Goal: Information Seeking & Learning: Learn about a topic

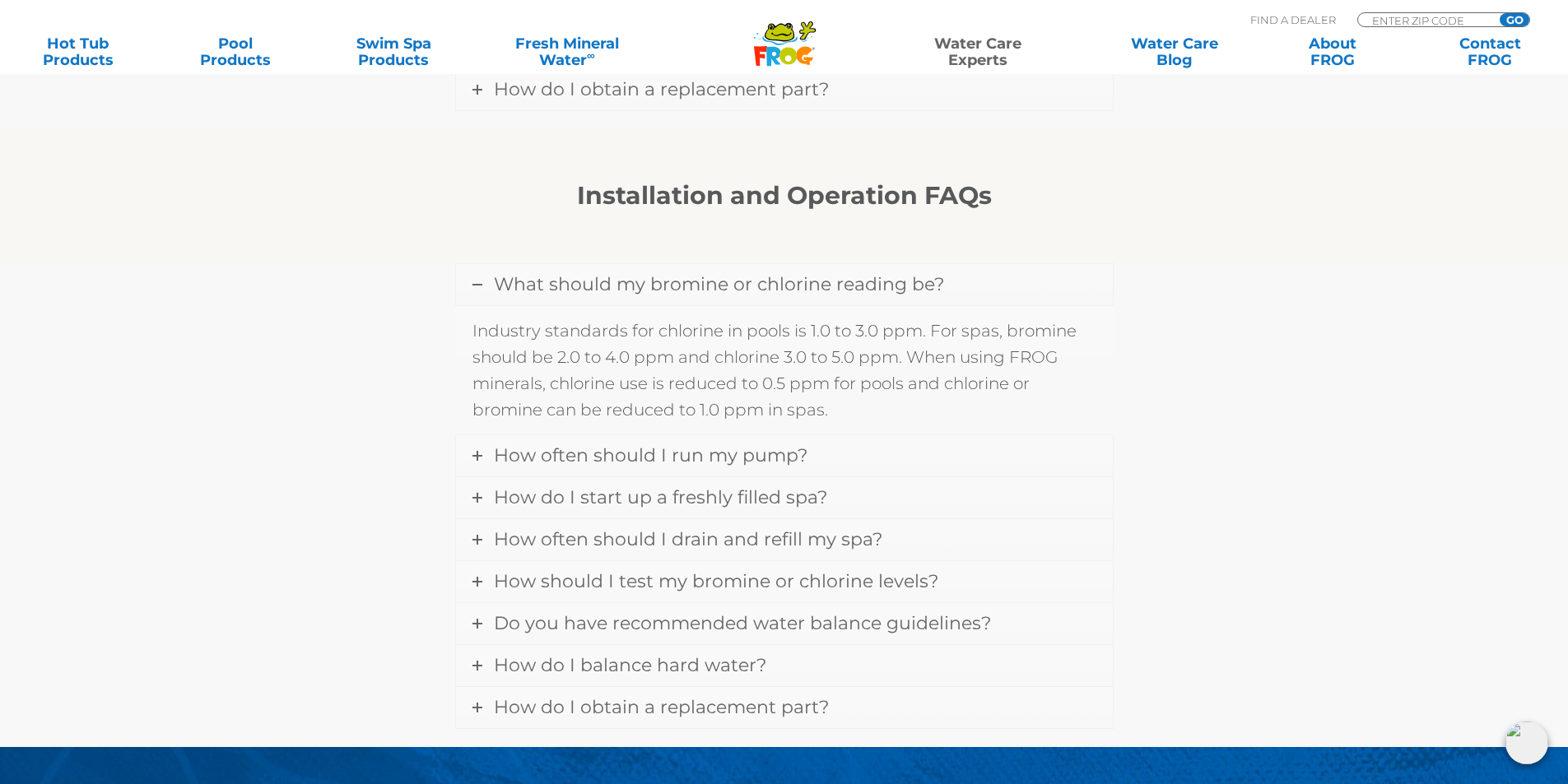
scroll to position [1892, 0]
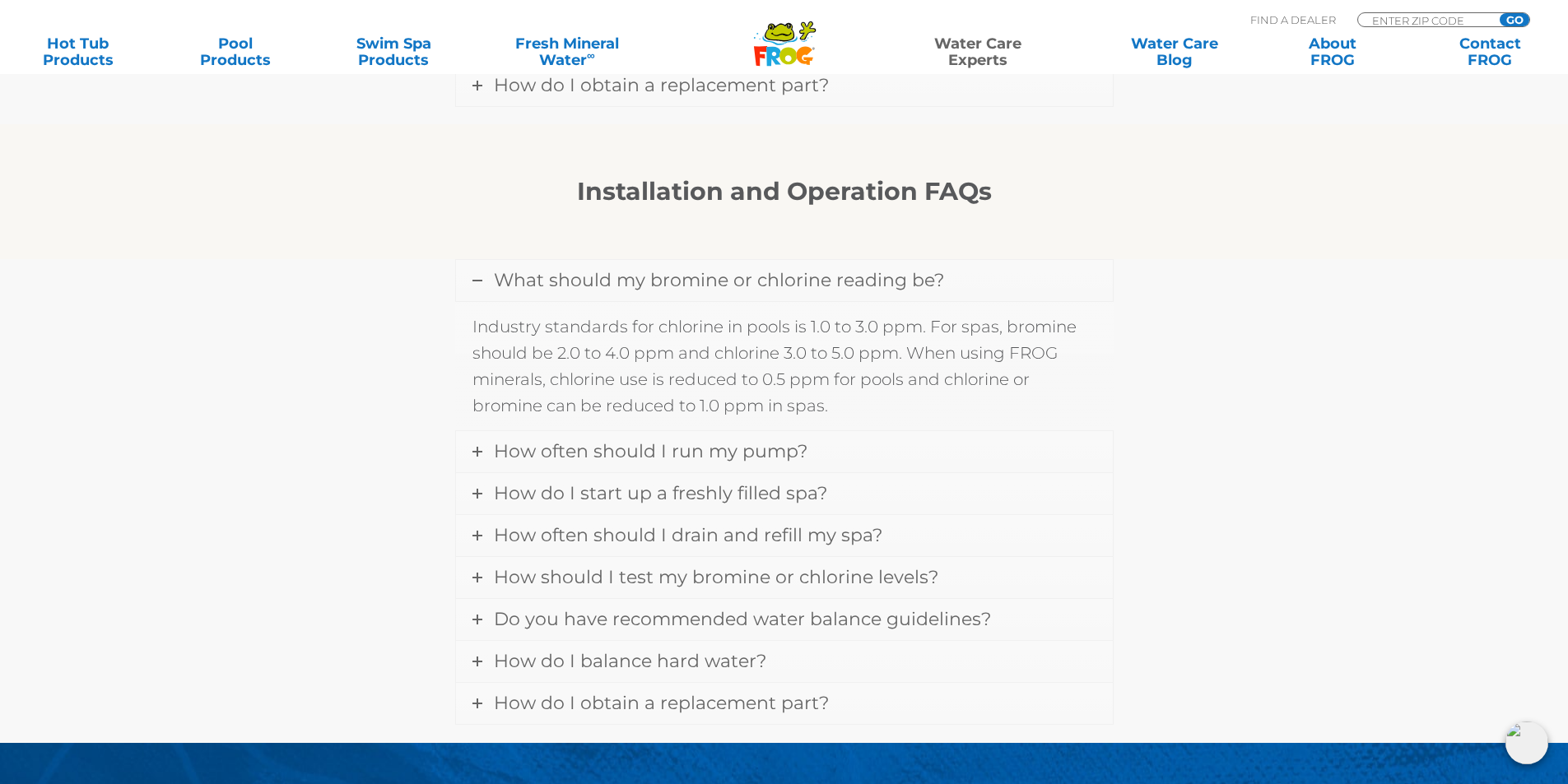
click at [503, 269] on span "What should my bromine or chlorine reading be?" at bounding box center [719, 280] width 451 height 22
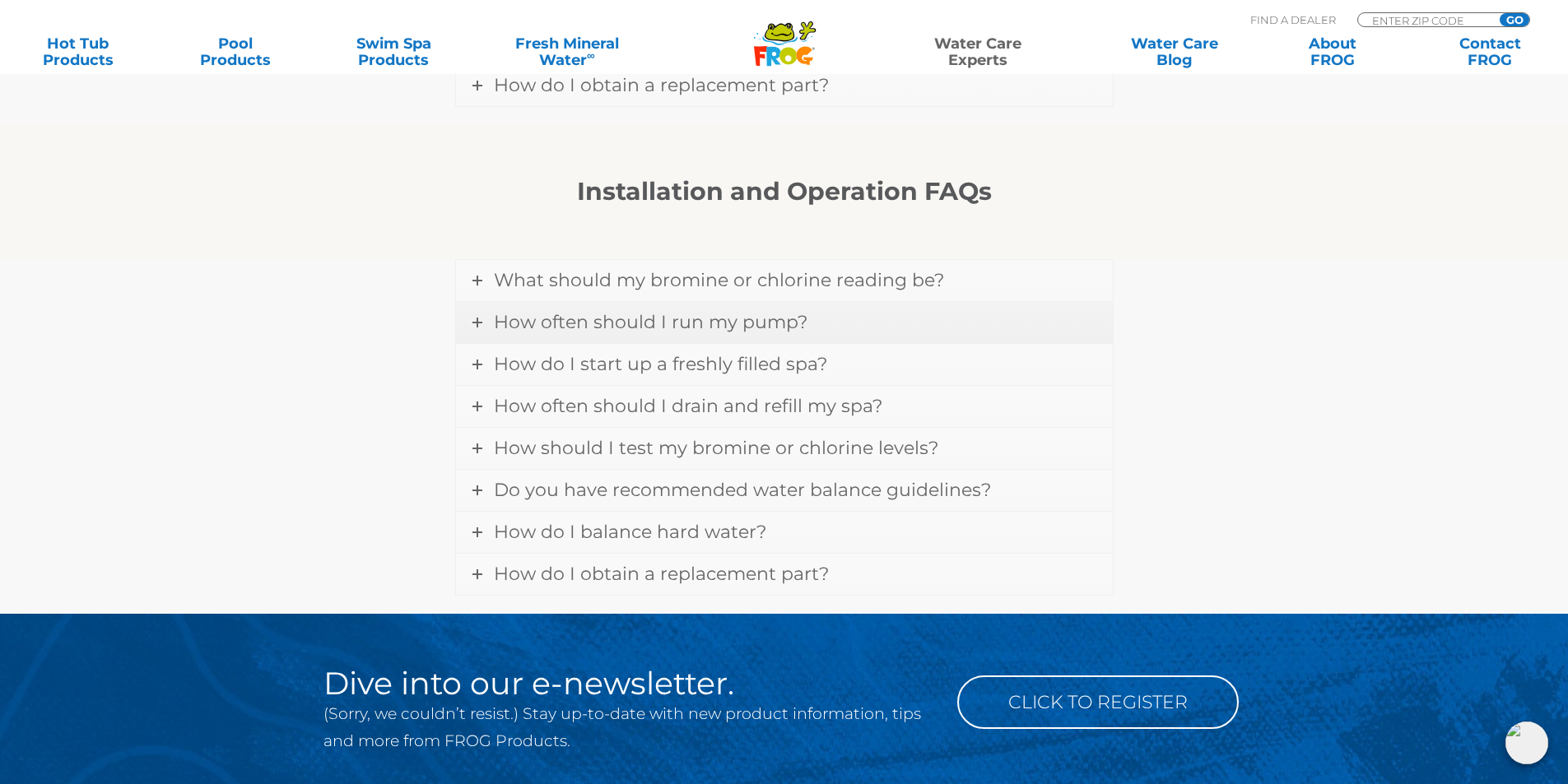
click at [511, 311] on span "How often should I run my pump?" at bounding box center [650, 322] width 314 height 22
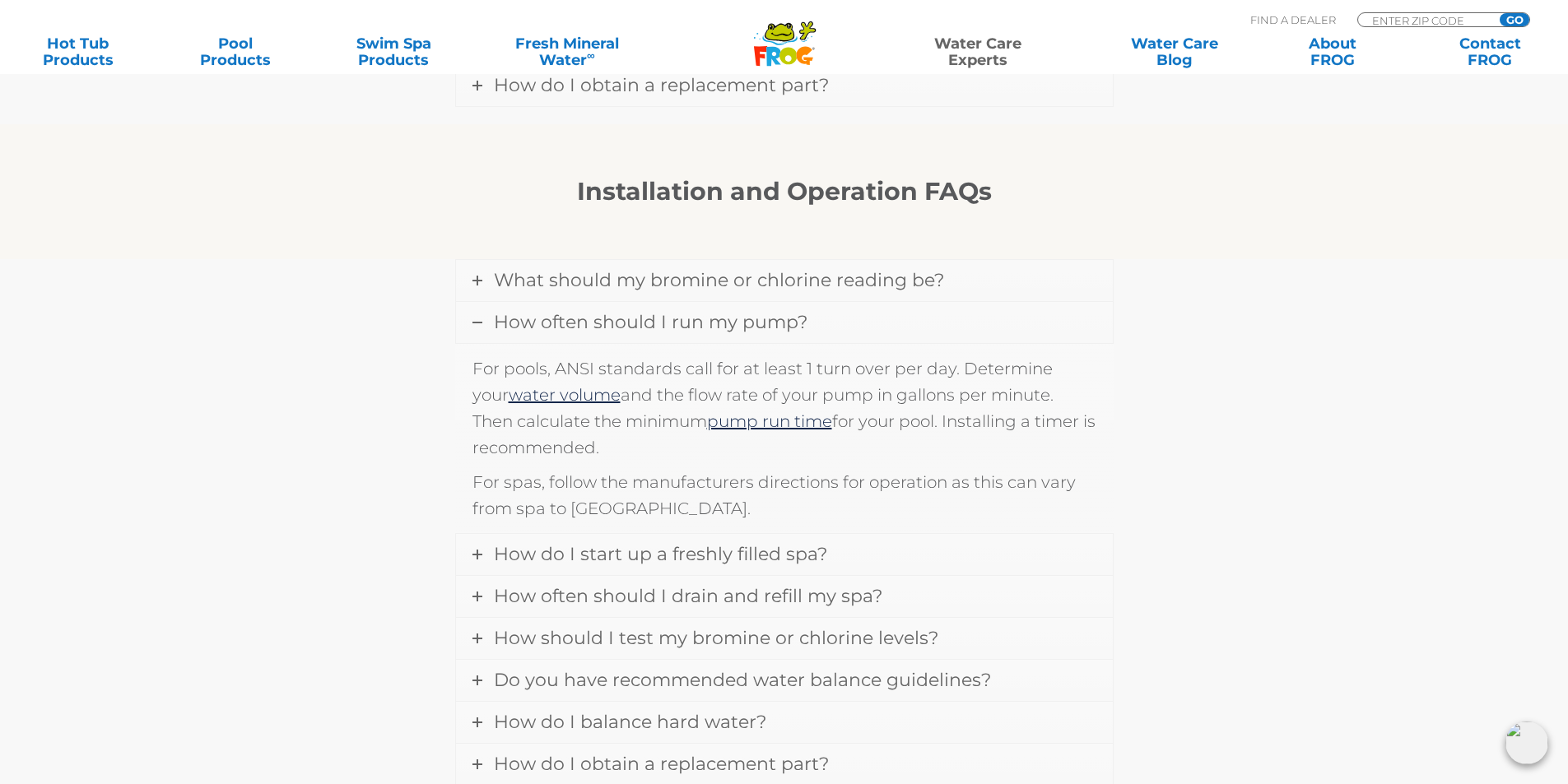
click at [511, 311] on span "How often should I run my pump?" at bounding box center [650, 322] width 314 height 22
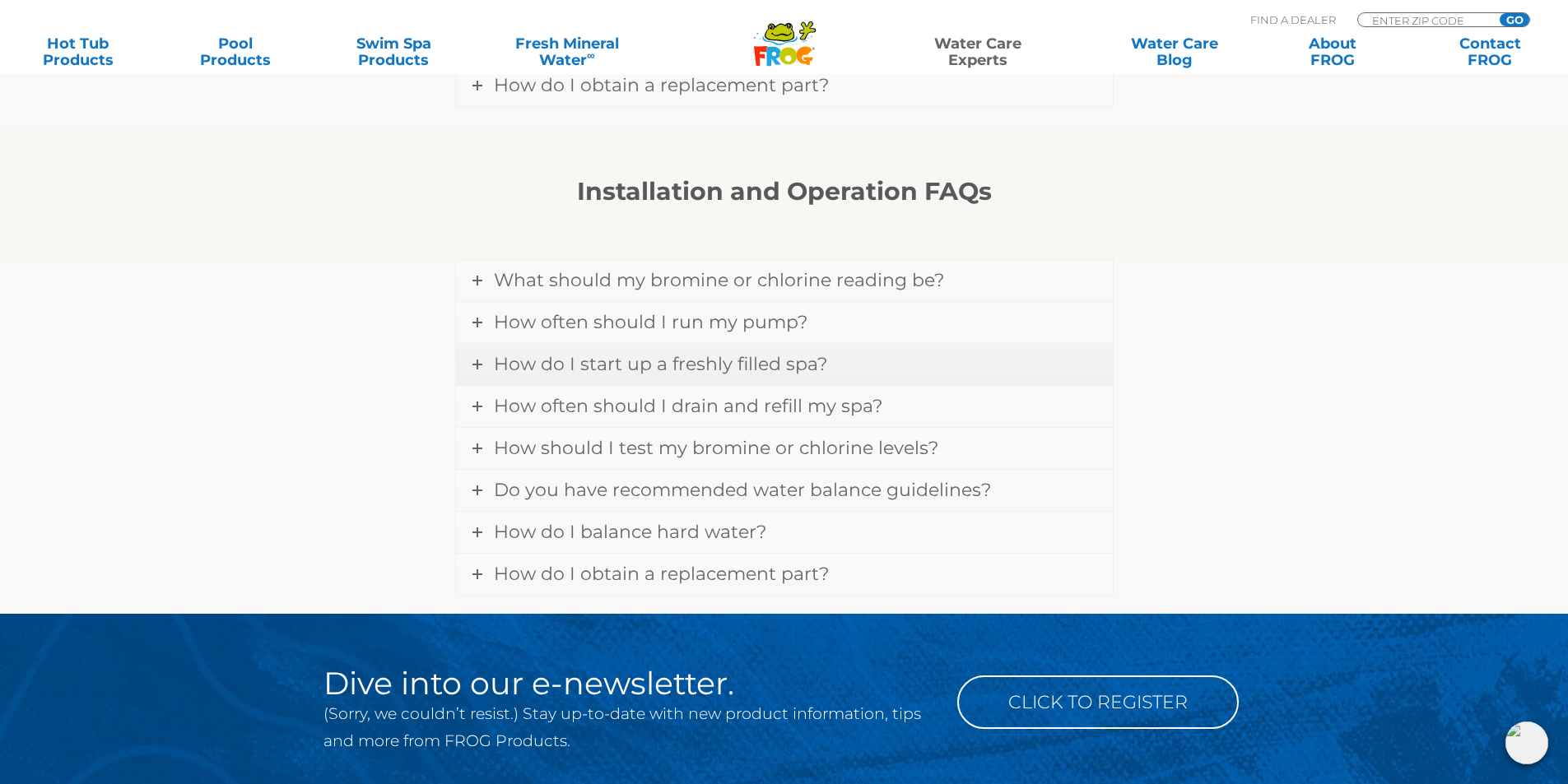
click at [517, 353] on span "How do I start up a freshly filled spa?" at bounding box center [660, 364] width 333 height 22
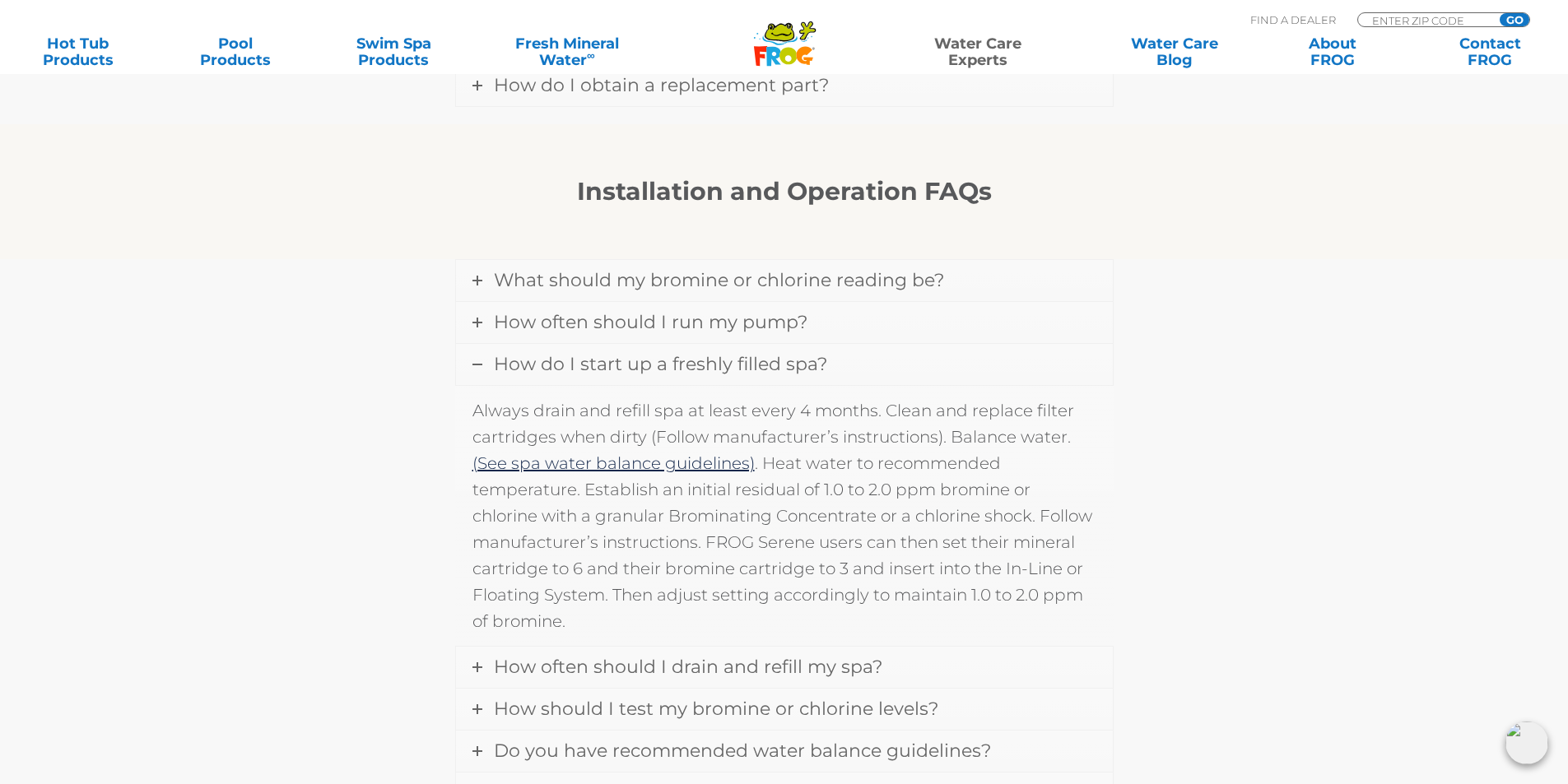
click at [517, 353] on span "How do I start up a freshly filled spa?" at bounding box center [660, 364] width 333 height 22
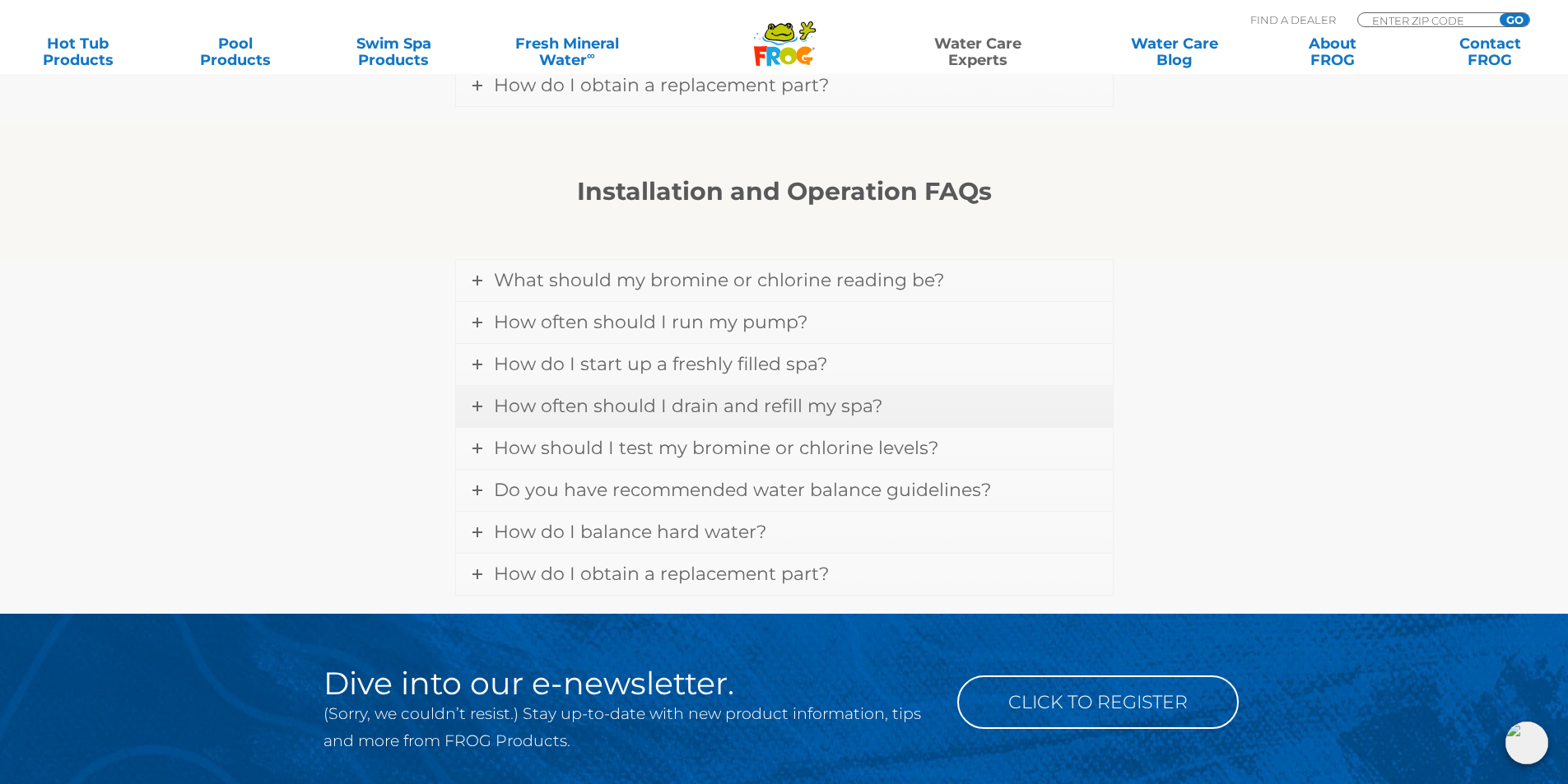
click at [530, 394] on span "How often should I drain and refill my spa?" at bounding box center [688, 405] width 389 height 22
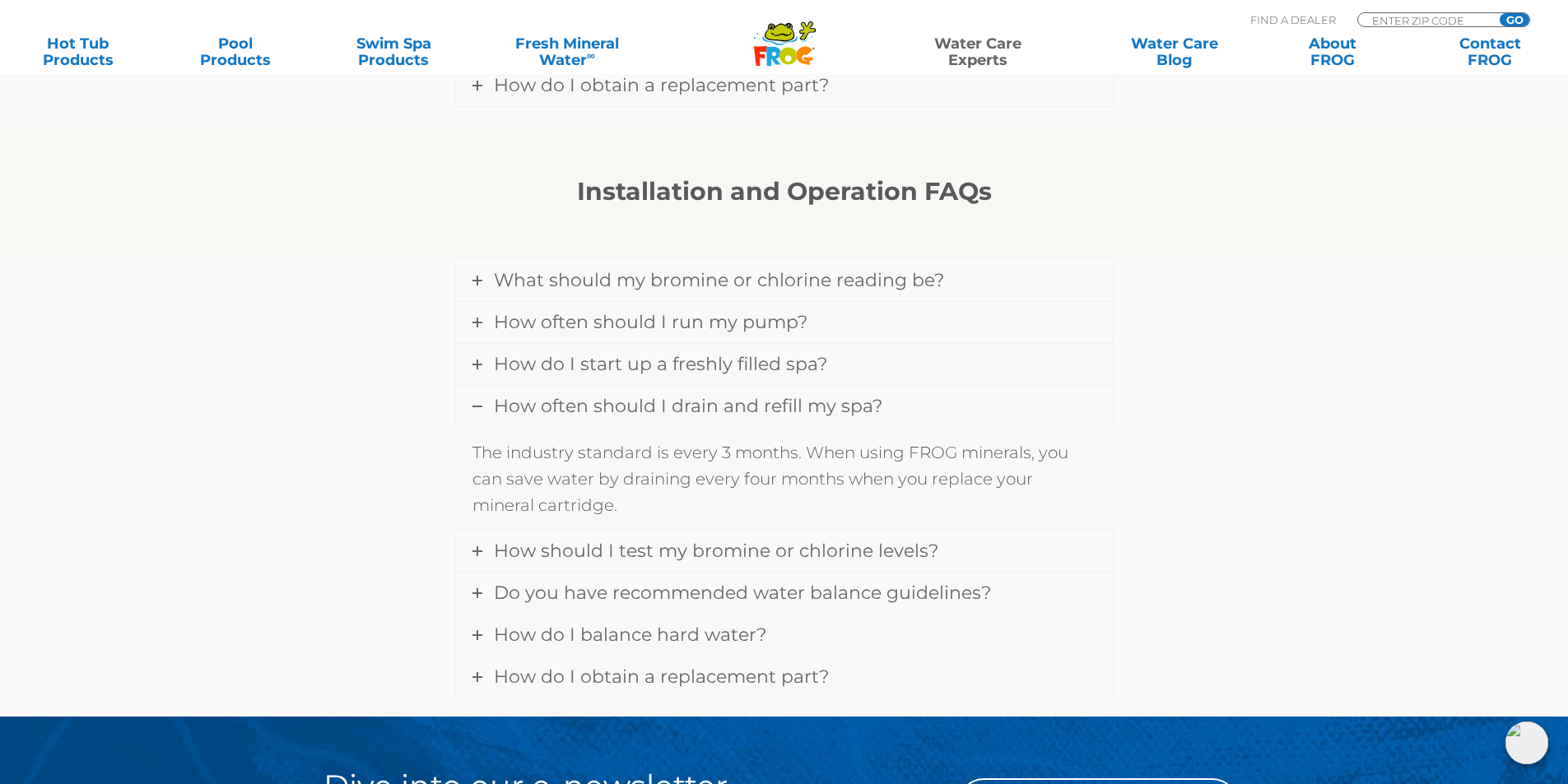
click at [530, 394] on span "How often should I drain and refill my spa?" at bounding box center [688, 405] width 389 height 22
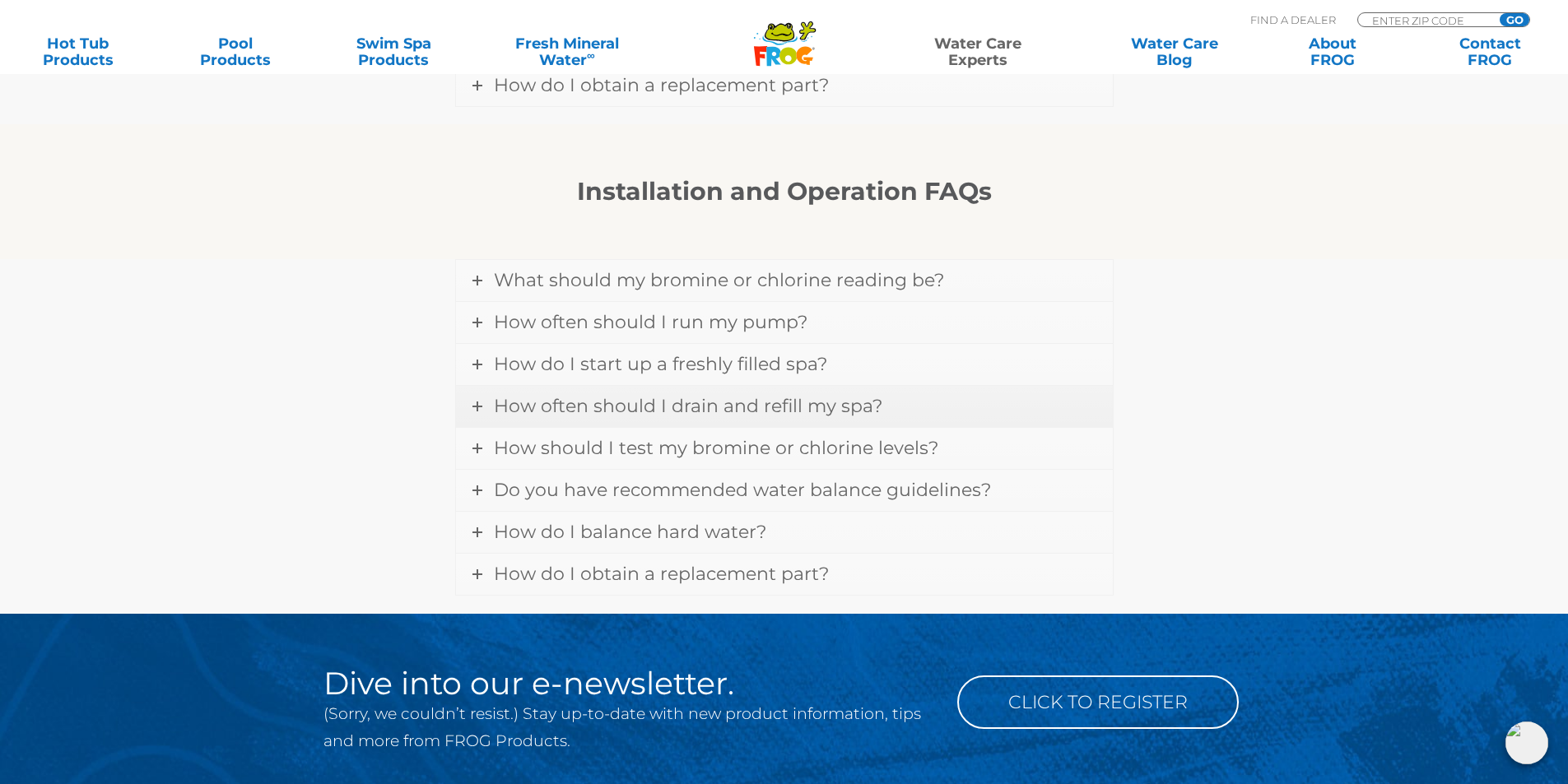
click at [530, 394] on span "How often should I drain and refill my spa?" at bounding box center [688, 405] width 389 height 22
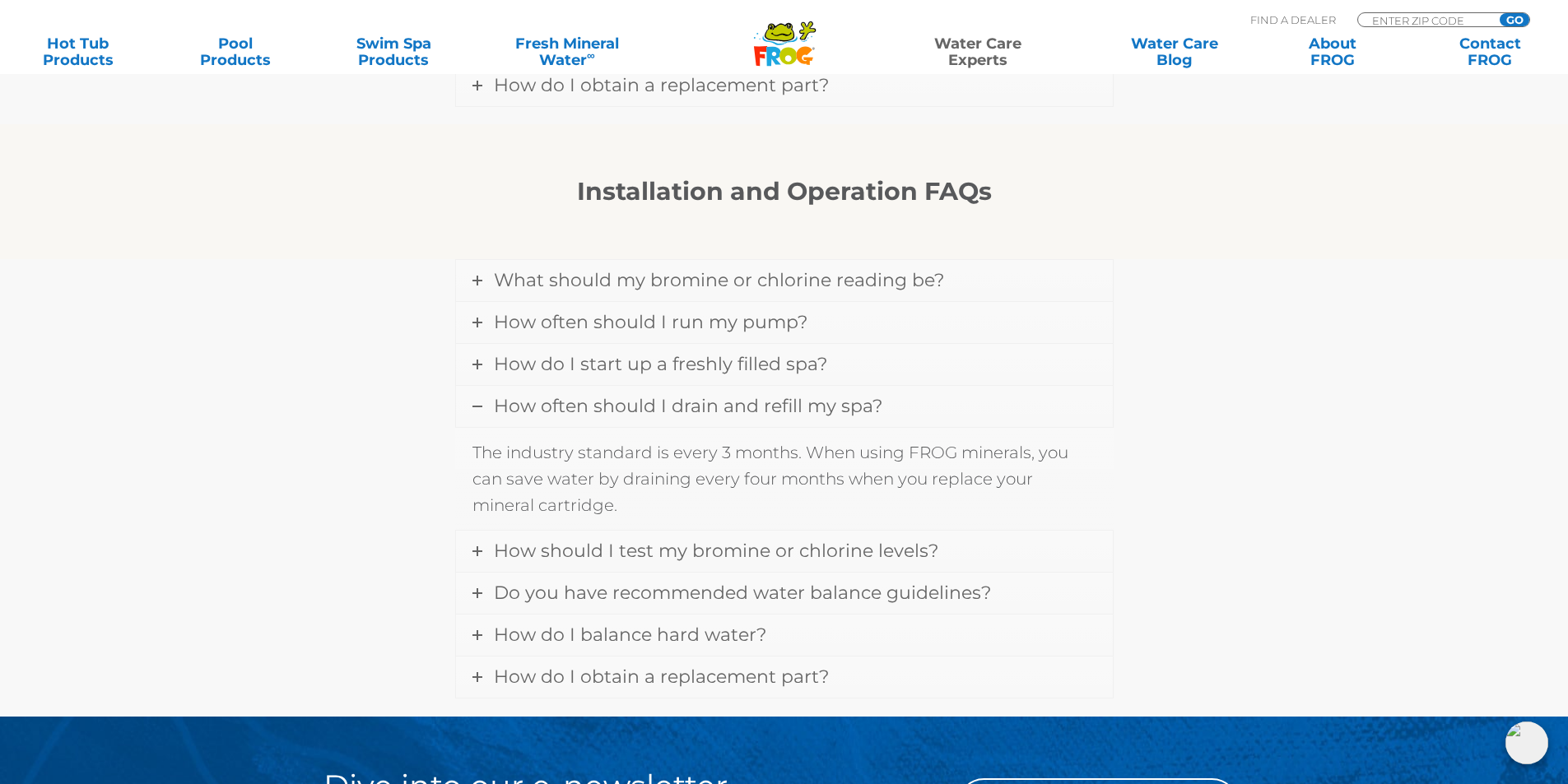
click at [530, 394] on span "How often should I drain and refill my spa?" at bounding box center [688, 405] width 389 height 22
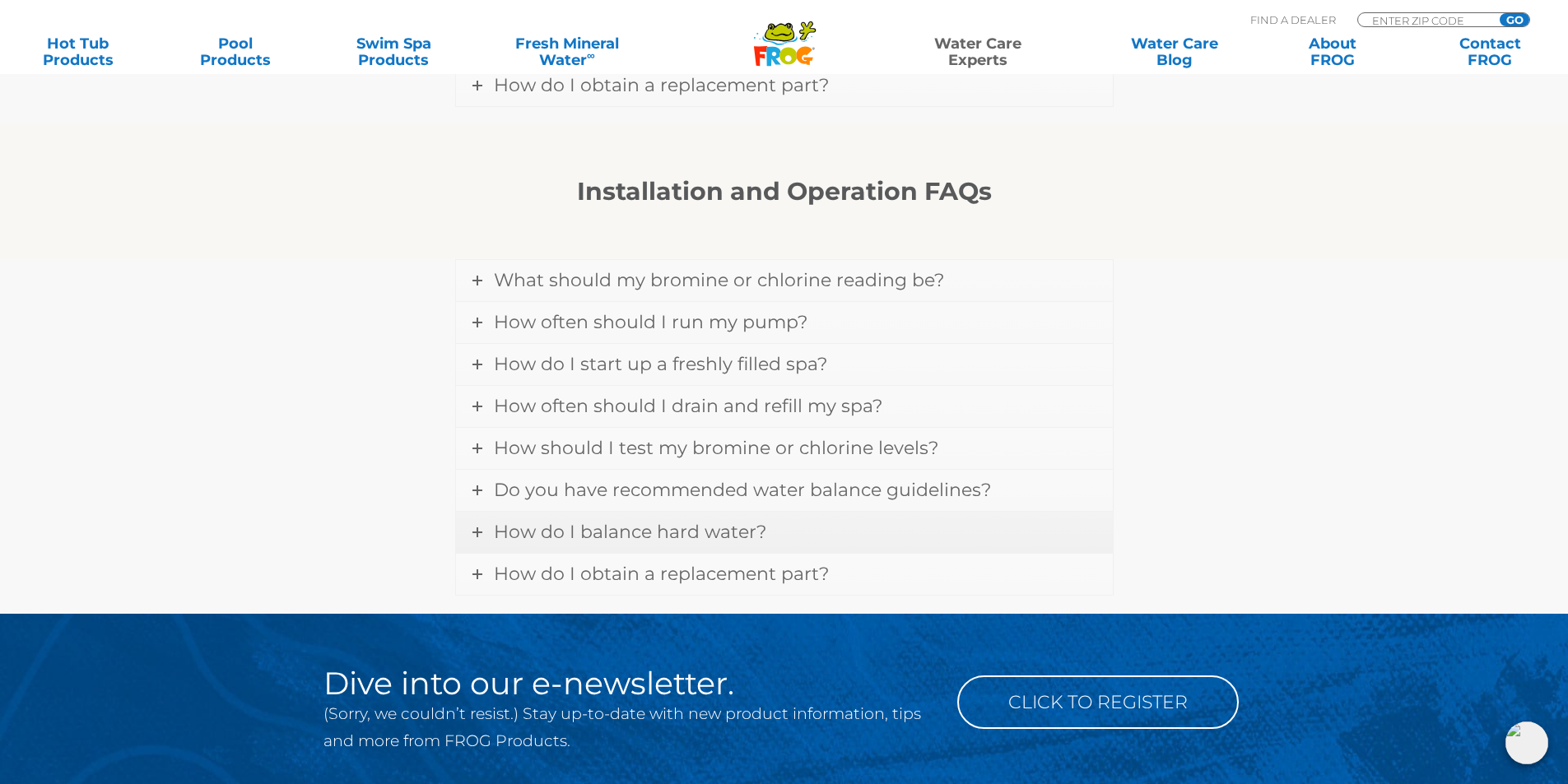
click at [555, 521] on span "How do I balance hard water?" at bounding box center [629, 532] width 272 height 22
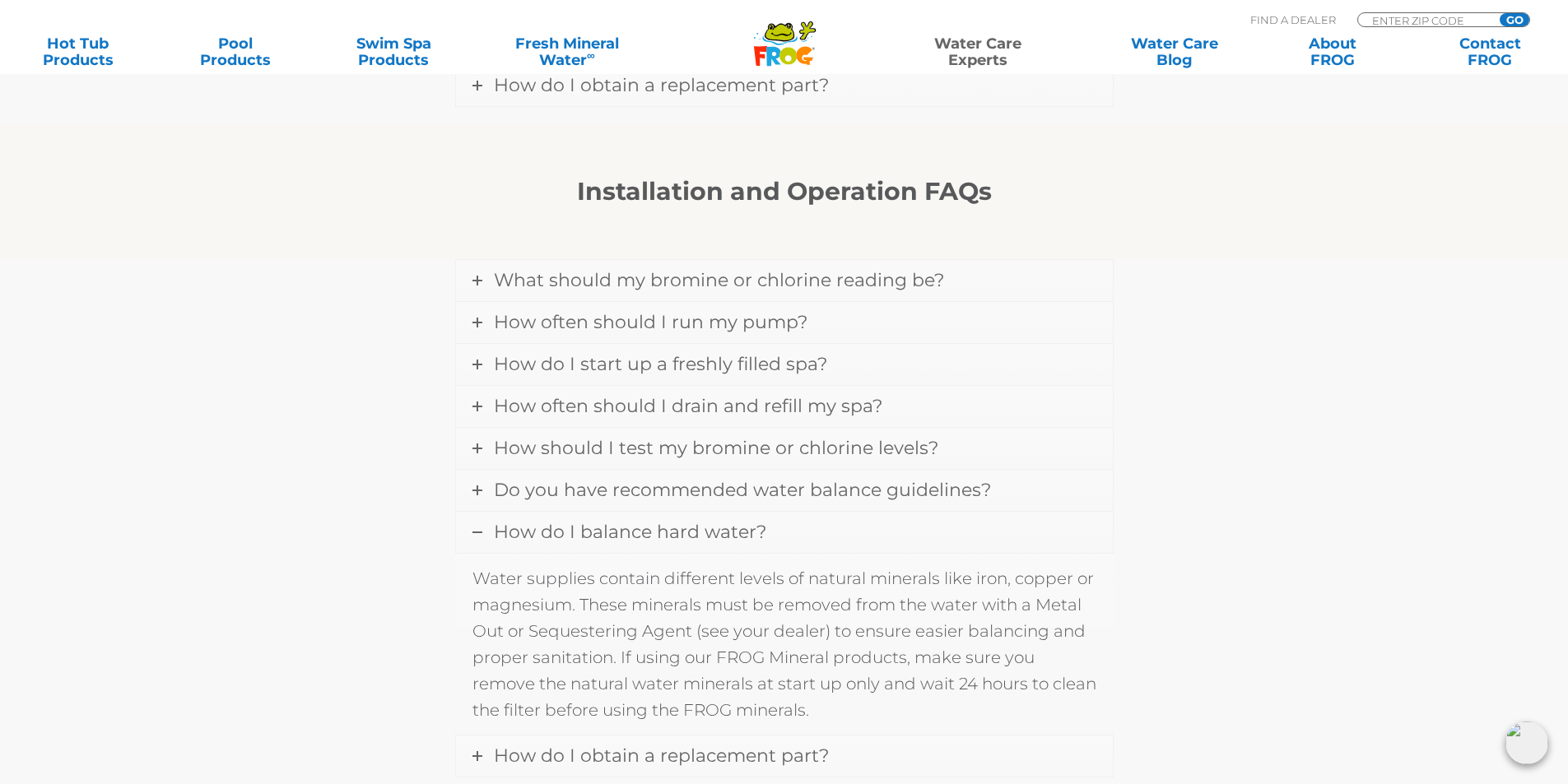
click at [555, 521] on span "How do I balance hard water?" at bounding box center [629, 532] width 272 height 22
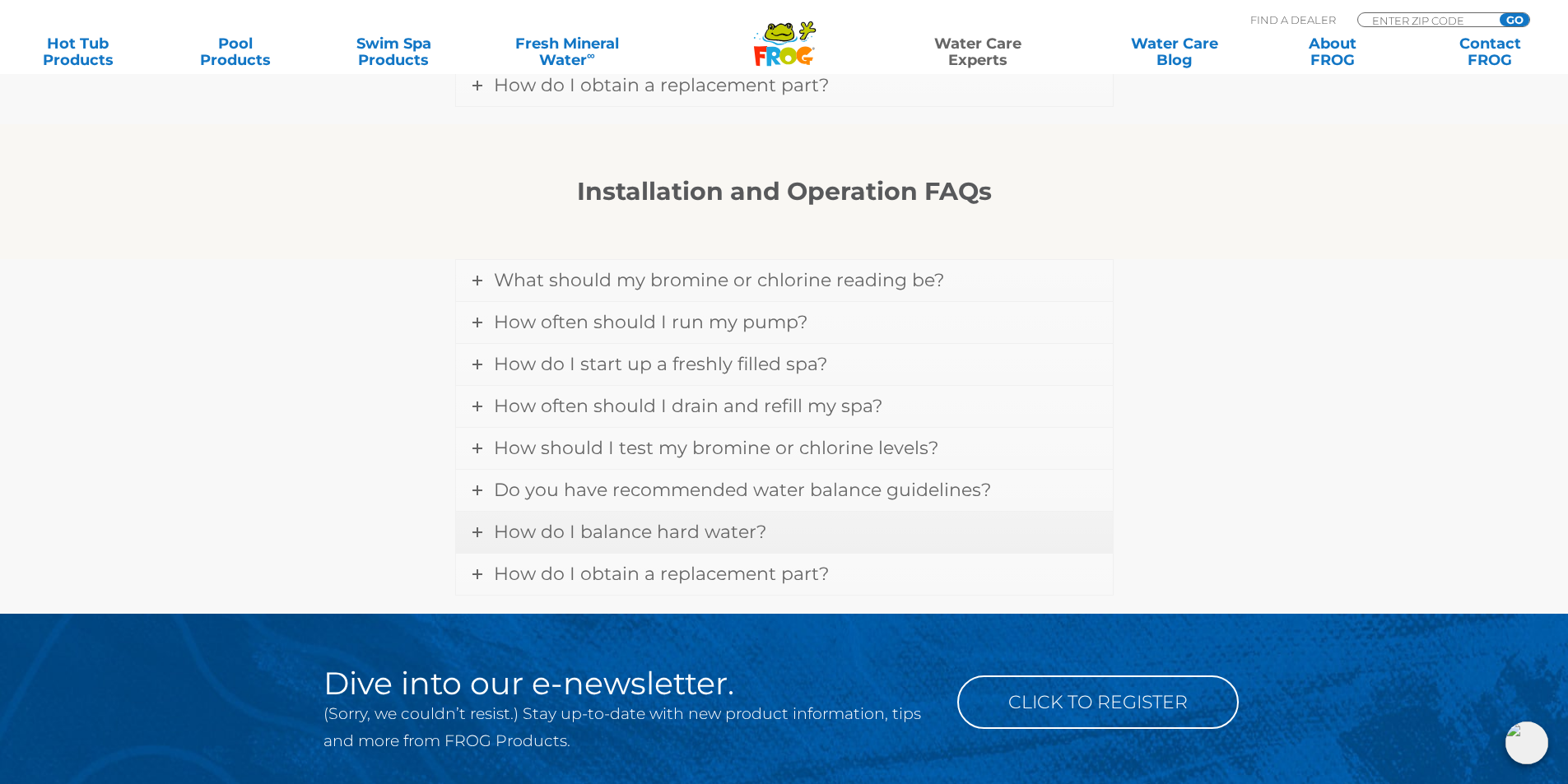
click at [542, 521] on span "How do I balance hard water?" at bounding box center [629, 532] width 272 height 22
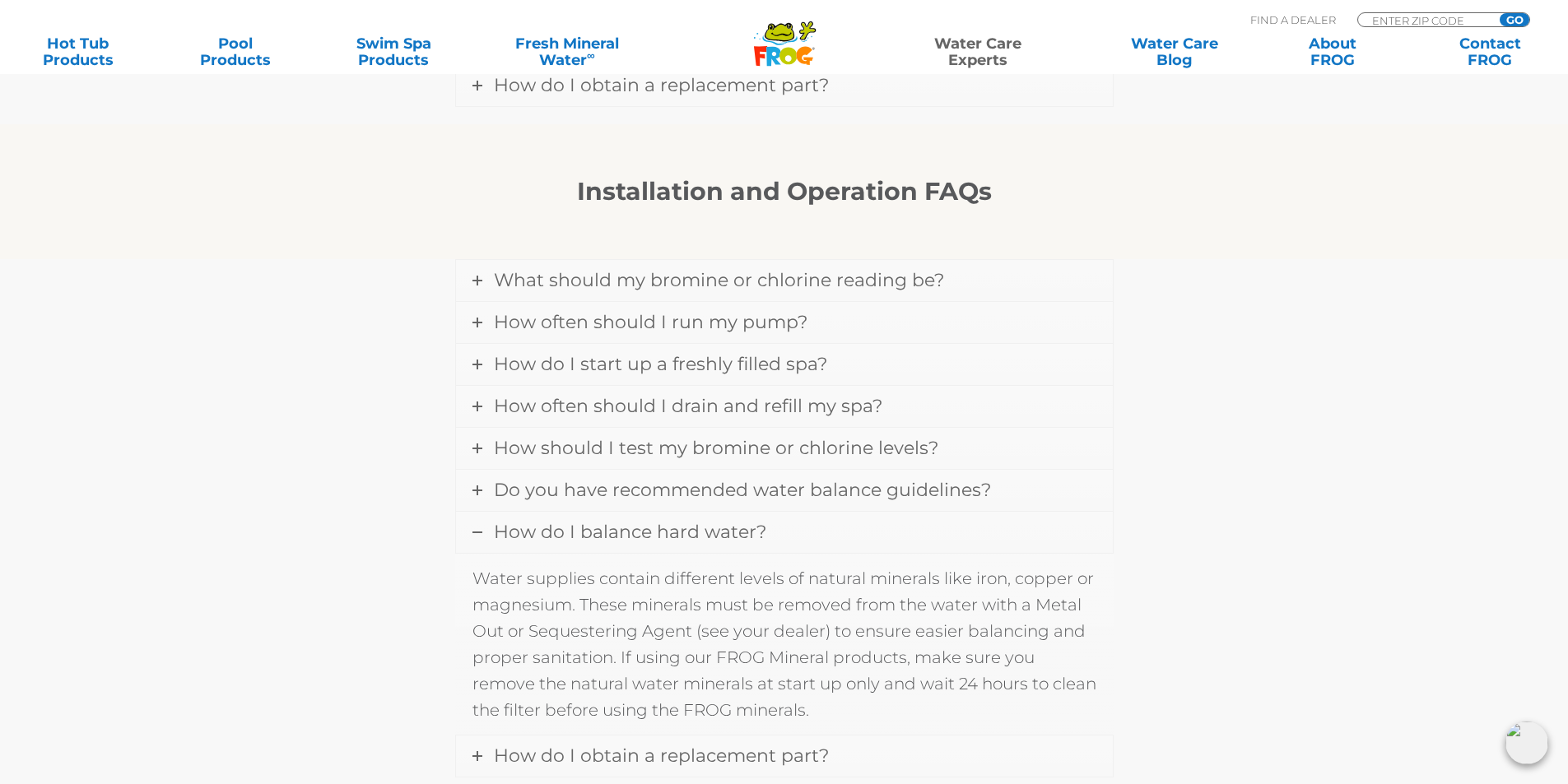
click at [542, 521] on span "How do I balance hard water?" at bounding box center [629, 532] width 272 height 22
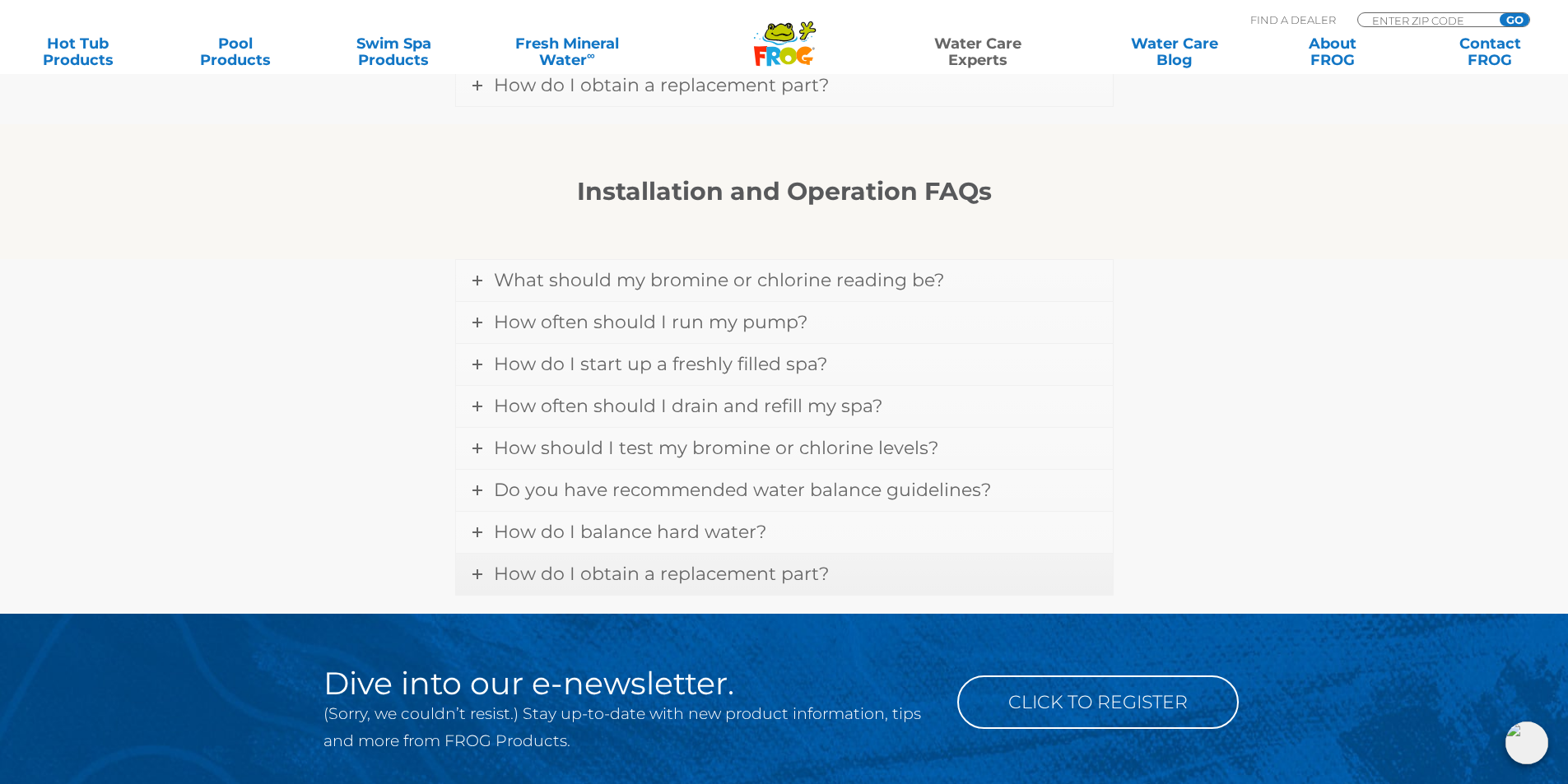
click at [572, 563] on span "How do I obtain a replacement part?" at bounding box center [661, 574] width 335 height 22
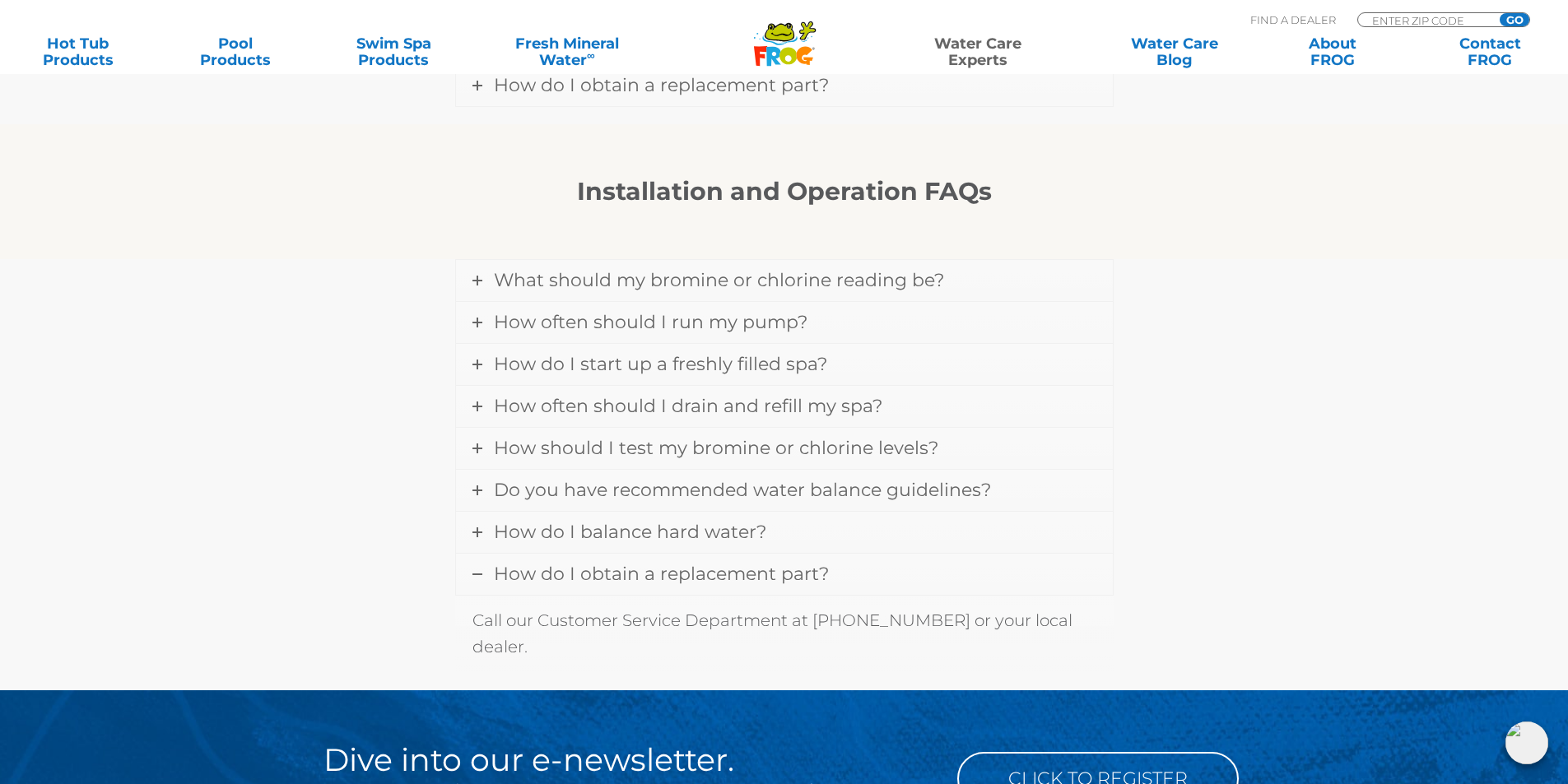
click at [572, 563] on span "How do I obtain a replacement part?" at bounding box center [661, 574] width 335 height 22
